Goal: Task Accomplishment & Management: Use online tool/utility

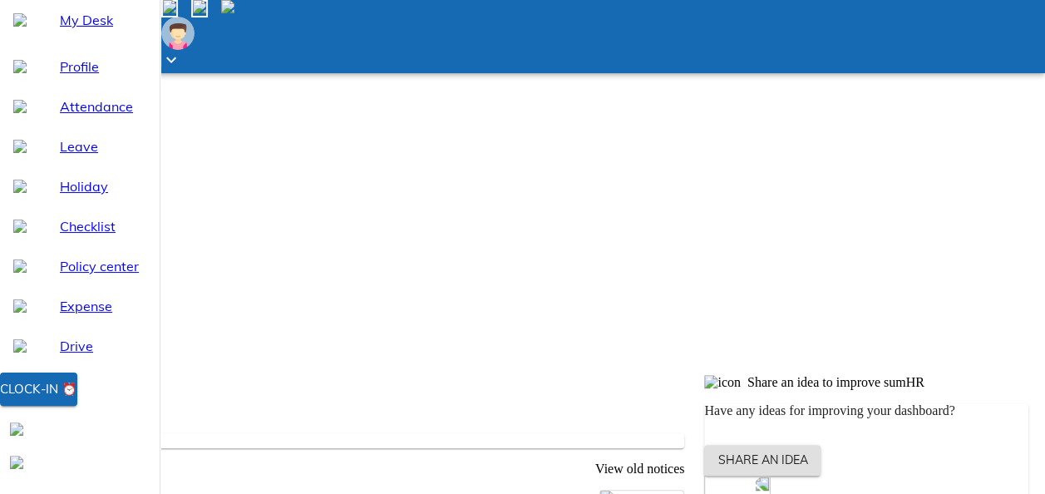
scroll to position [231, 0]
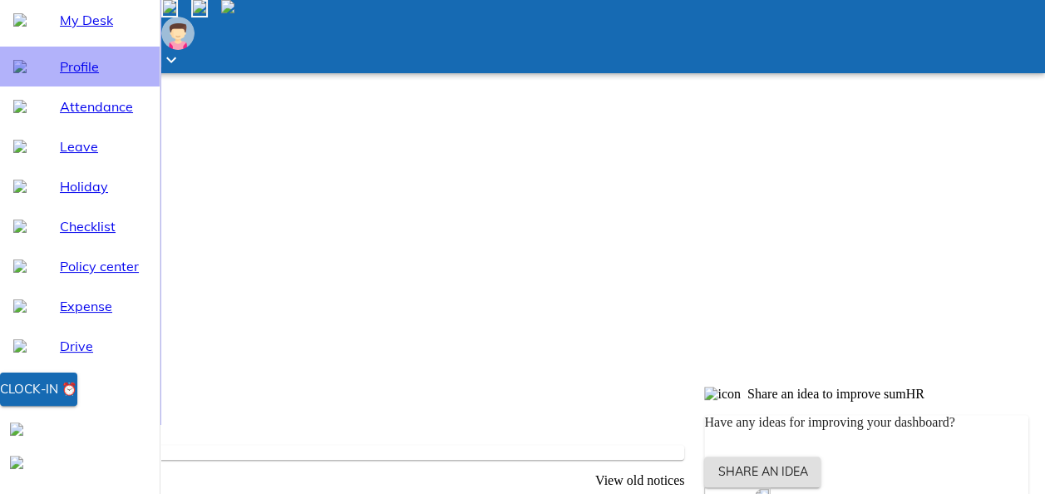
click at [60, 76] on span "Profile" at bounding box center [103, 67] width 86 height 20
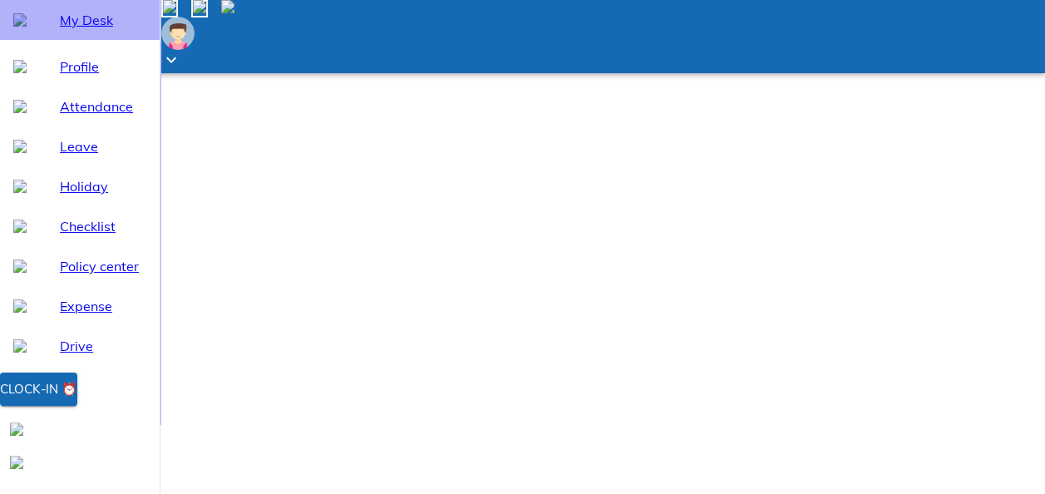
click at [60, 30] on span "My Desk" at bounding box center [103, 20] width 86 height 20
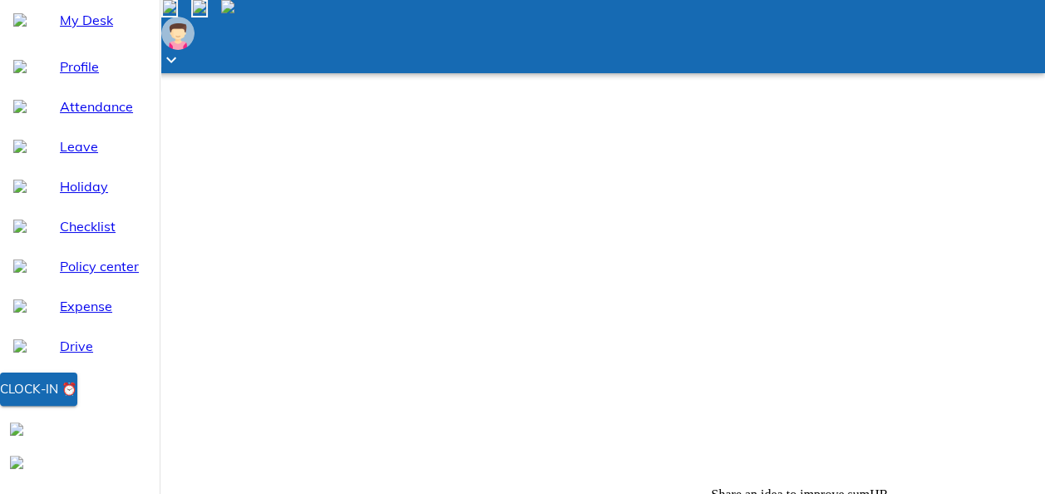
scroll to position [136, 0]
click at [77, 400] on span "Clock-in ⏰" at bounding box center [38, 389] width 77 height 22
